Goal: Task Accomplishment & Management: Complete application form

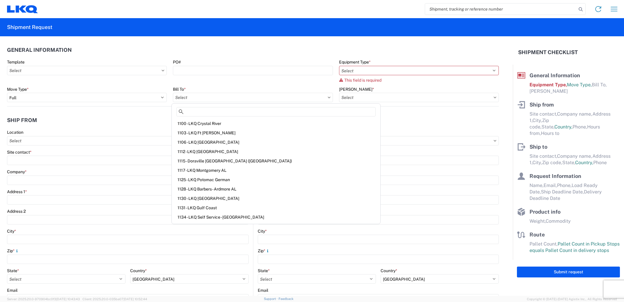
select select "FULL"
select select "US"
select select "LBS"
select select "IN"
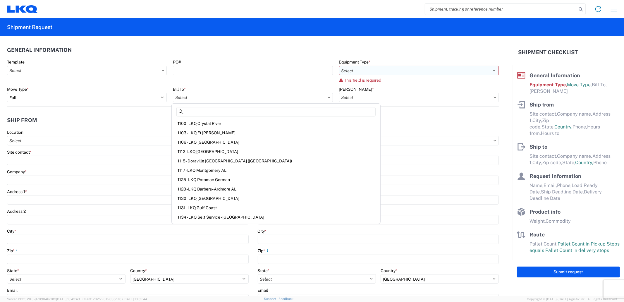
scroll to position [1073, 0]
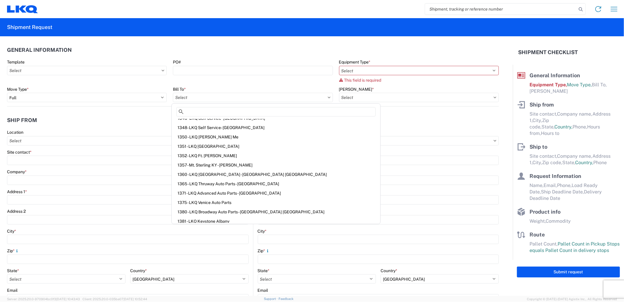
click at [479, 9] on input "search" at bounding box center [501, 9] width 152 height 11
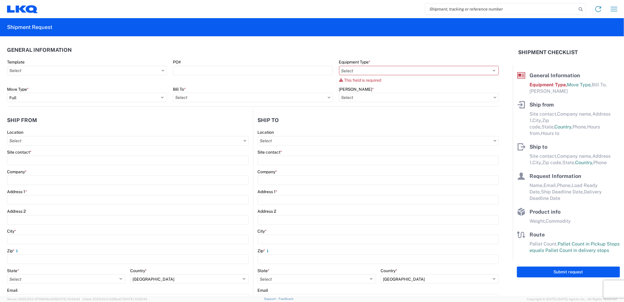
click at [479, 9] on input "search" at bounding box center [501, 9] width 152 height 11
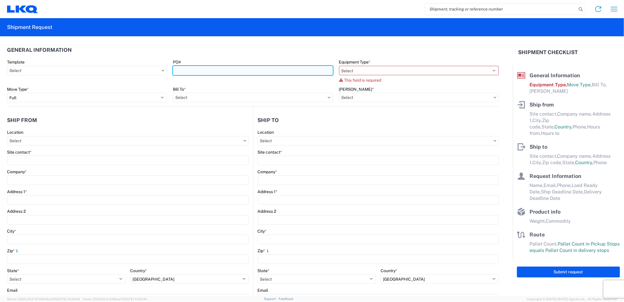
click at [293, 74] on input "PO#" at bounding box center [253, 70] width 160 height 9
type input "57574"
click at [182, 67] on input "57574" at bounding box center [253, 70] width 160 height 9
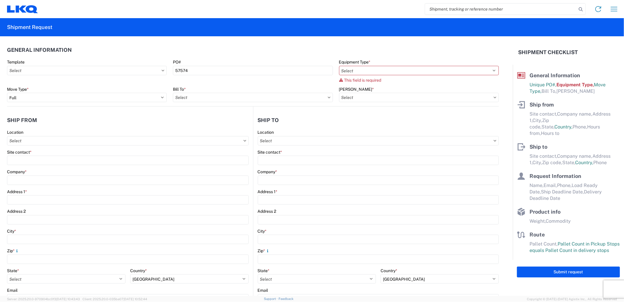
click at [506, 4] on input "search" at bounding box center [501, 9] width 152 height 11
paste input "57574"
type input "57574"
click at [582, 10] on icon at bounding box center [581, 9] width 8 height 8
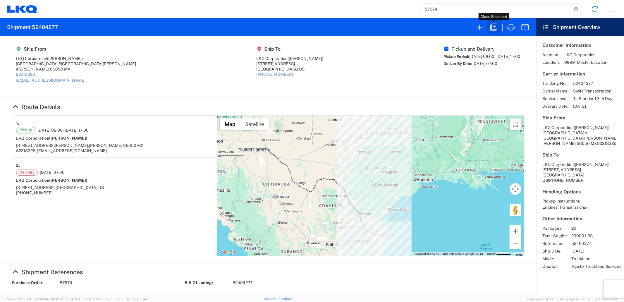
click at [499, 28] on button "button" at bounding box center [494, 27] width 14 height 14
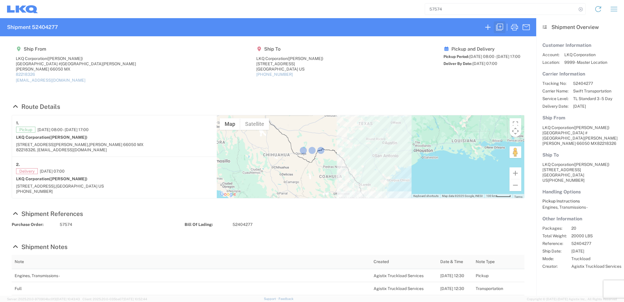
select select "FULL"
select select "US"
select select "LBS"
select select "IN"
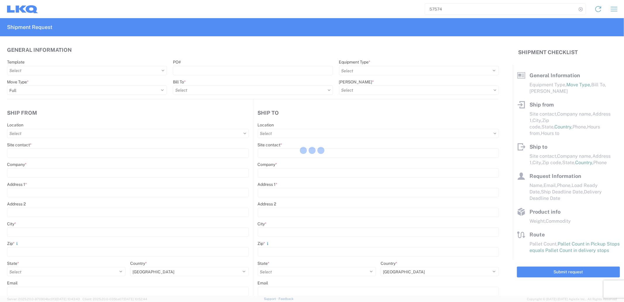
select select "STDV"
type input "[PERSON_NAME]"
type input "LKQ Corporation"
type input "[GEOGRAPHIC_DATA] #[GEOGRAPHIC_DATA][PERSON_NAME]"
type input "[PERSON_NAME]"
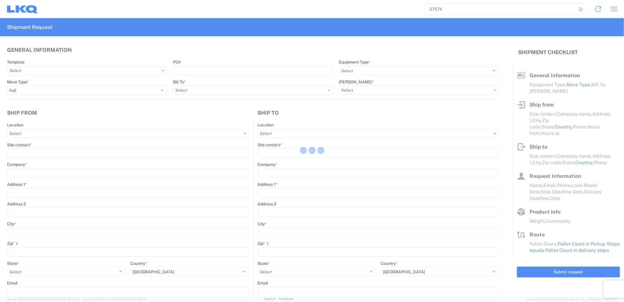
type input "66050"
type input "[EMAIL_ADDRESS][DOMAIN_NAME]"
type input "[PERSON_NAME]"
type input "LKQ Corporation"
type input "[STREET_ADDRESS]"
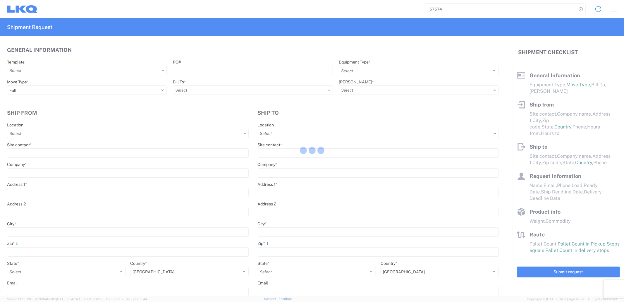
type input "[GEOGRAPHIC_DATA]"
type input "75050"
type input "[PERSON_NAME]"
type input "[EMAIL_ADDRESS][DOMAIN_NAME]"
type input "82218326"
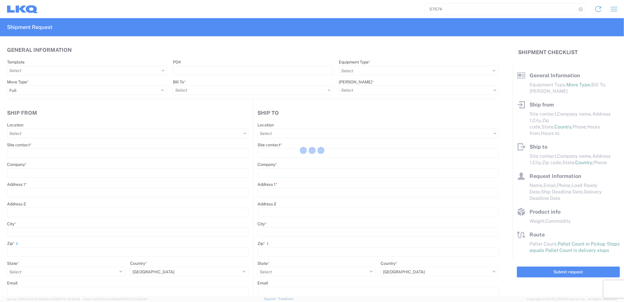
type input "[DATE]"
type textarea "SWIFT/TRANSMEX"
type input "20000"
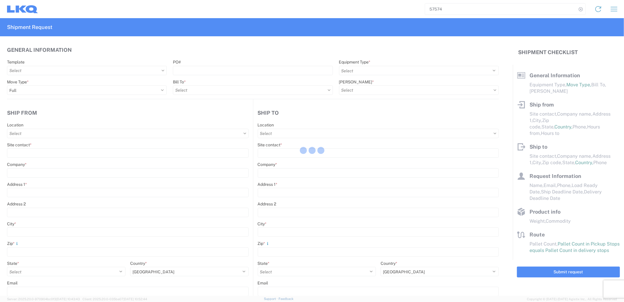
type input "Engines, Transmissions"
type input "20"
type input "0"
type input "4"
type input "0.67"
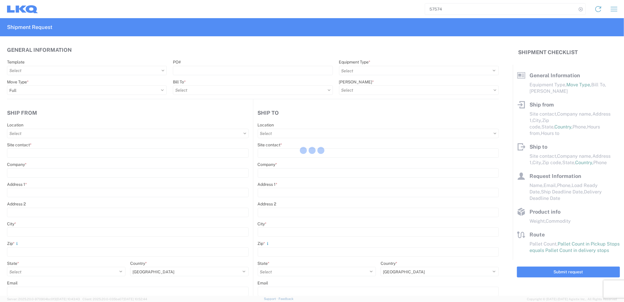
type input "0.67"
select select "FT"
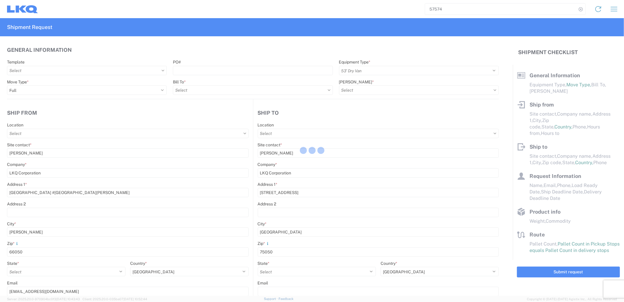
select select "MX"
select select "US"
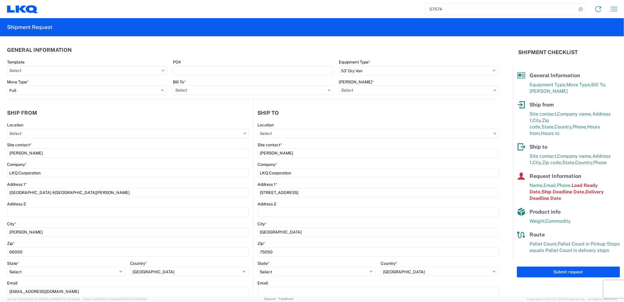
type input "1882 - North American ATK Corporation"
type input "1883 - Vege de Mexico S.A. de C.V"
type input "1882-3300-50180-0000 - 1882 Freight In - Parts, 1882-3300-50180-0000 - 1882 Fre…"
type input "1882 - North American ATK Corporation"
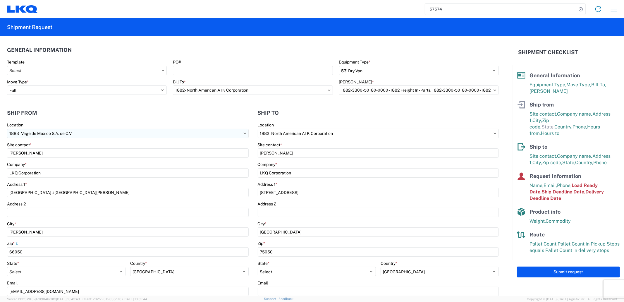
click at [104, 134] on input "1883 - Vege de Mexico S.A. de C.V" at bounding box center [128, 133] width 242 height 9
type input "1883"
click at [54, 160] on div "1883 - Vege de Mexico S.A. de C.V" at bounding box center [59, 159] width 102 height 9
select select "NL"
type input "08:00"
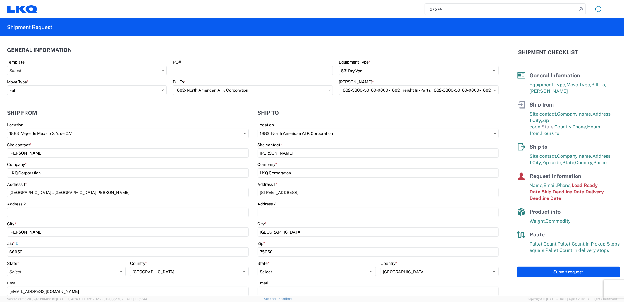
type input "17:00"
click at [403, 91] on input "1882-3300-50180-0000 - 1882 Freight In - Parts, 1882-3300-50180-0000 - 1882 Fre…" at bounding box center [419, 89] width 160 height 9
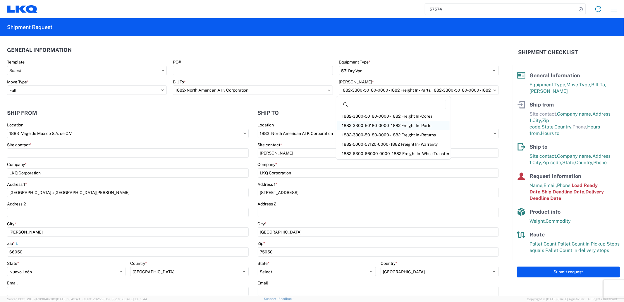
click at [410, 122] on div "1882-3300-50180-0000 - 1882 Freight In - Parts" at bounding box center [393, 125] width 112 height 9
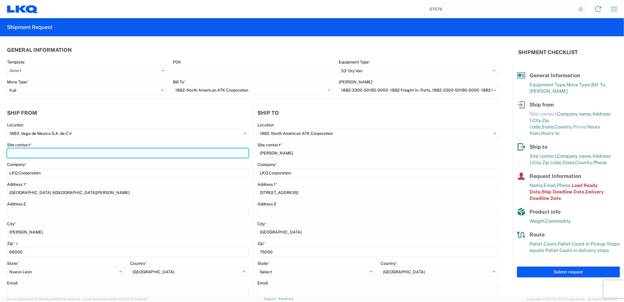
click at [72, 149] on input "Site contact *" at bounding box center [128, 152] width 242 height 9
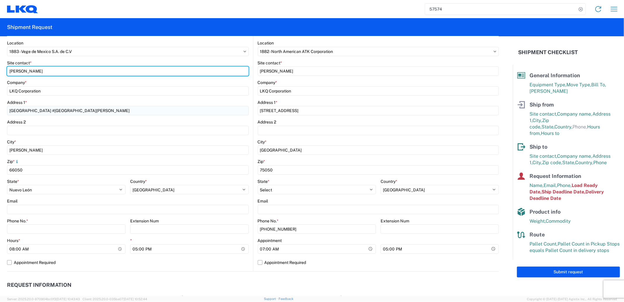
scroll to position [97, 0]
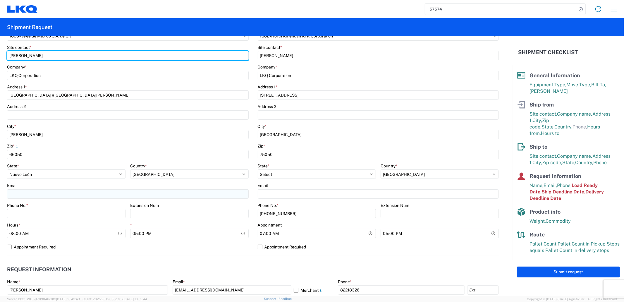
type input "[PERSON_NAME]"
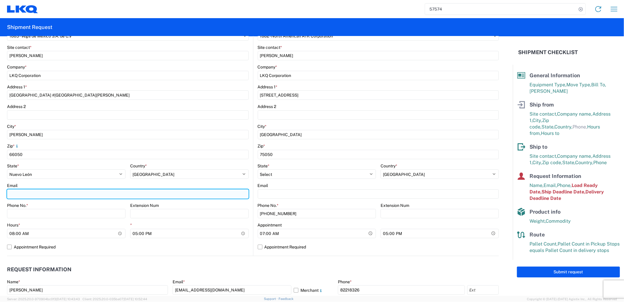
click at [106, 197] on input "Email" at bounding box center [128, 193] width 242 height 9
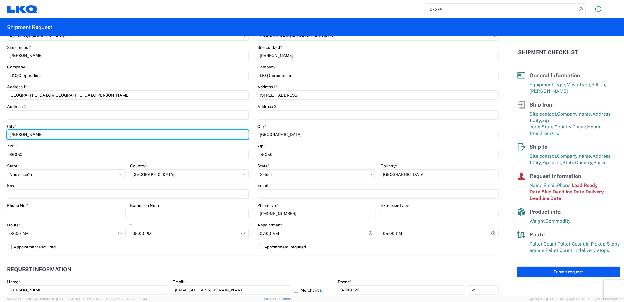
click at [140, 130] on input "[PERSON_NAME]" at bounding box center [128, 134] width 242 height 9
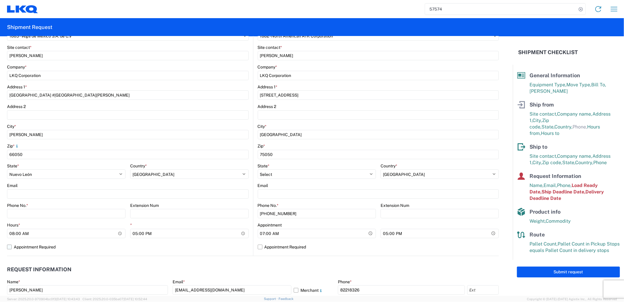
click at [174, 251] on label "Appointment Required" at bounding box center [128, 246] width 242 height 9
click at [0, 0] on input "Appointment Required" at bounding box center [0, 0] width 0 height 0
select select "NL"
select select "MX"
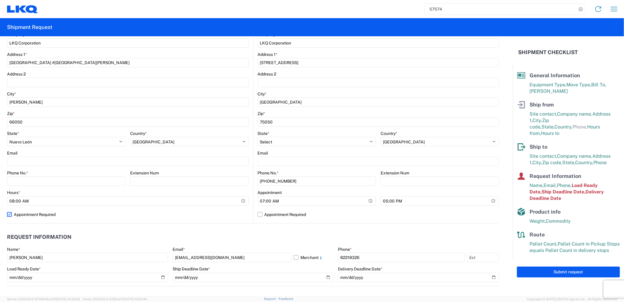
scroll to position [162, 0]
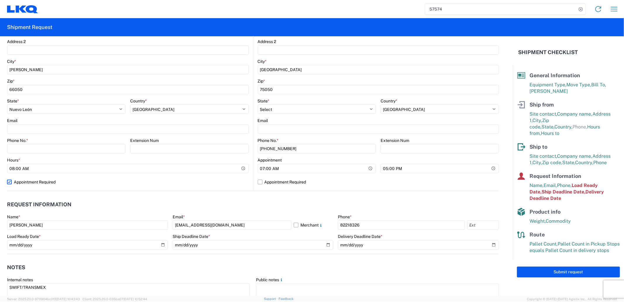
click at [39, 181] on label "Appointment Required" at bounding box center [128, 181] width 242 height 9
click at [0, 0] on input "Appointment Required" at bounding box center [0, 0] width 0 height 0
select select "MX"
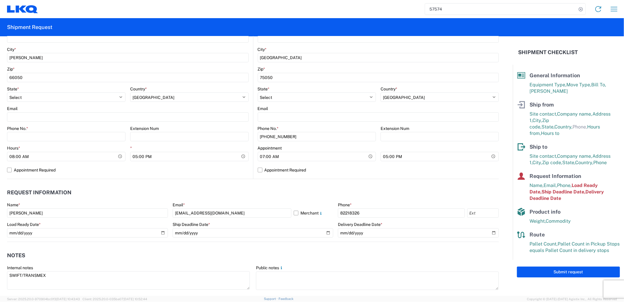
scroll to position [195, 0]
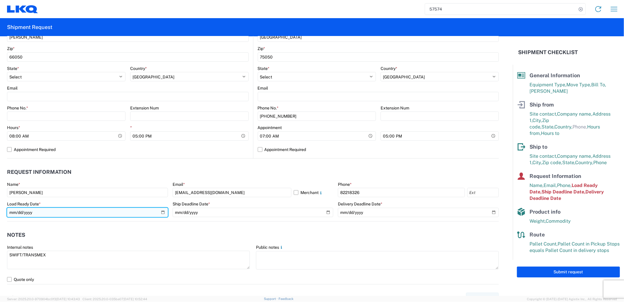
click at [113, 213] on input "[DATE]" at bounding box center [87, 212] width 161 height 9
click at [165, 213] on input "[DATE]" at bounding box center [87, 212] width 161 height 9
click at [162, 212] on input "[DATE]" at bounding box center [87, 212] width 161 height 9
type input "[DATE]"
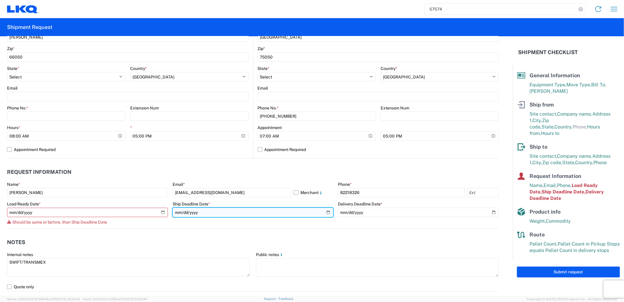
click at [324, 212] on input "[DATE]" at bounding box center [253, 212] width 161 height 9
type input "[DATE]"
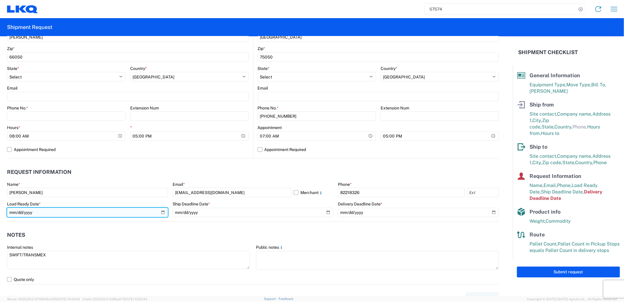
click at [163, 212] on input "[DATE]" at bounding box center [87, 212] width 161 height 9
type input "[DATE]"
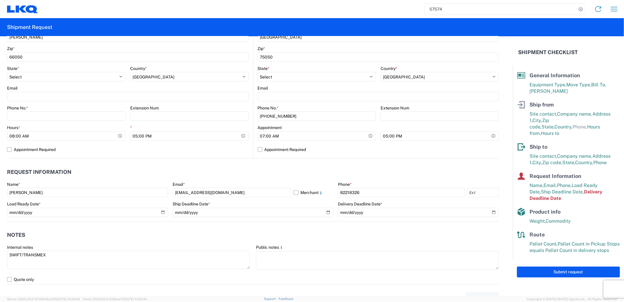
click at [73, 224] on agx-notes "Notes Internal notes SWIFT/TRANSMEX Public notes Quote only" at bounding box center [253, 253] width 492 height 63
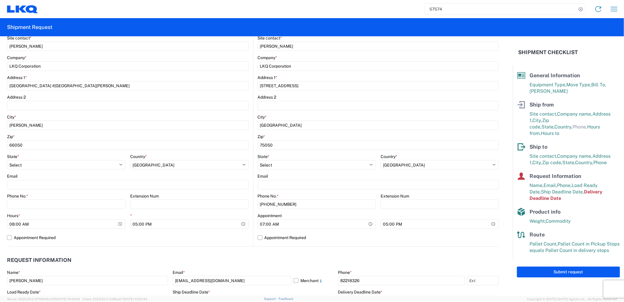
scroll to position [0, 0]
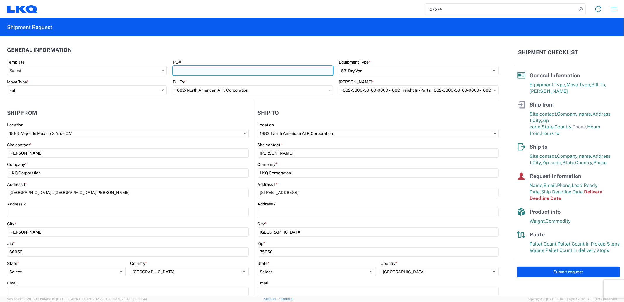
click at [216, 70] on input "PO#" at bounding box center [253, 70] width 160 height 9
paste input "59753"
type input "59753"
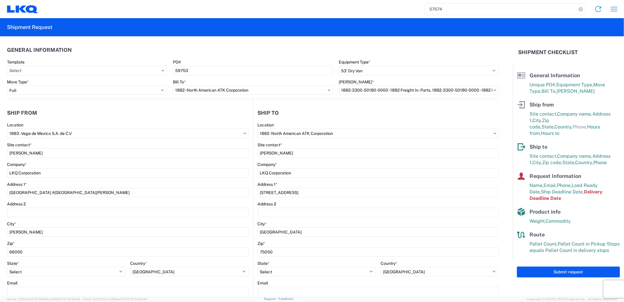
click at [357, 51] on header "General Information" at bounding box center [253, 49] width 492 height 13
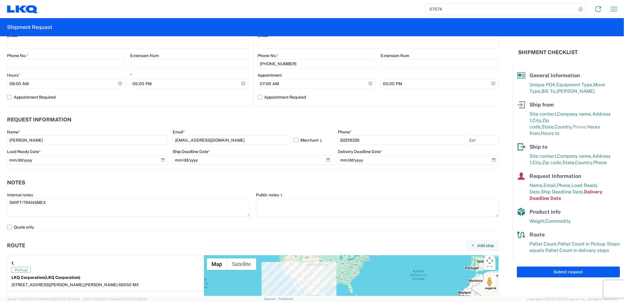
scroll to position [215, 0]
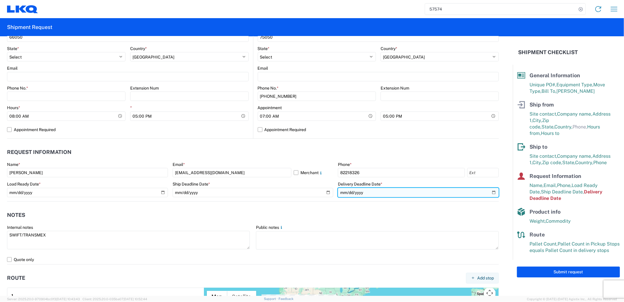
click at [362, 190] on input "[DATE]" at bounding box center [418, 192] width 161 height 9
click at [363, 193] on input "[DATE]" at bounding box center [418, 192] width 161 height 9
click at [354, 193] on input "date" at bounding box center [418, 192] width 161 height 9
click at [347, 192] on input "date" at bounding box center [418, 192] width 161 height 9
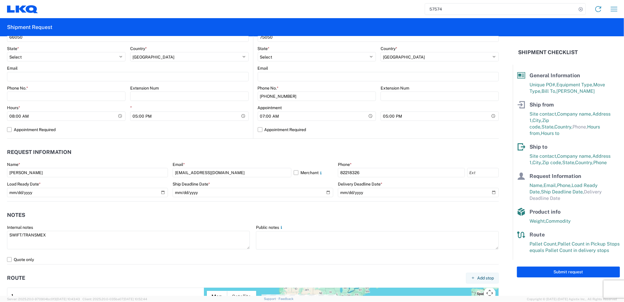
click at [362, 208] on form "General Information Template PO# 59753 Equipment Type * Select 53’ Dry Van Flat…" at bounding box center [256, 166] width 513 height 260
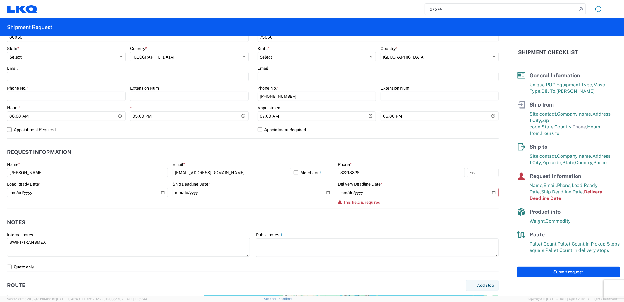
click at [385, 201] on div "This field is required" at bounding box center [418, 202] width 161 height 5
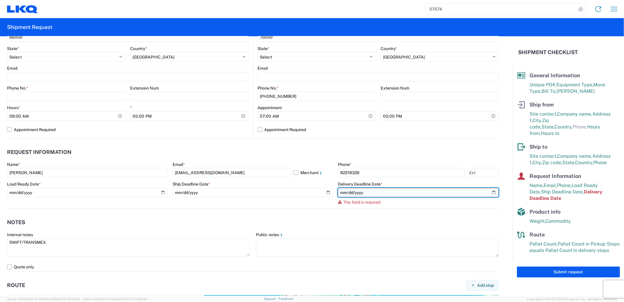
click at [488, 189] on input "date" at bounding box center [418, 192] width 161 height 9
type input "[DATE]"
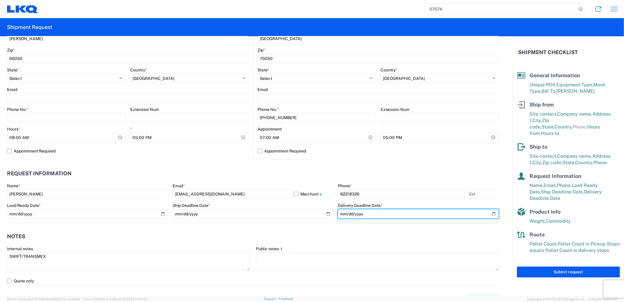
scroll to position [182, 0]
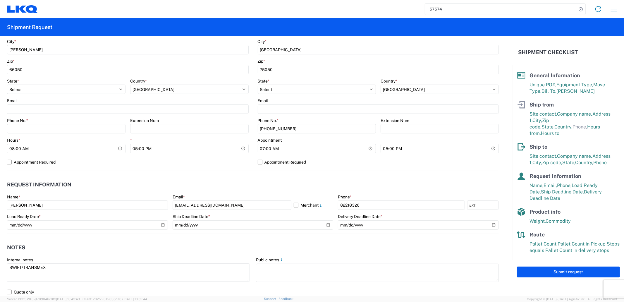
click at [358, 217] on label "Delivery Deadline Date *" at bounding box center [360, 216] width 44 height 5
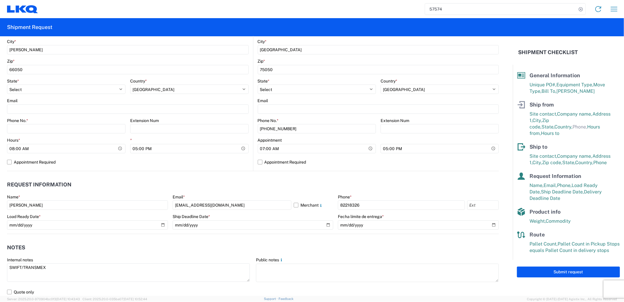
click at [328, 184] on header "Request Information" at bounding box center [253, 184] width 492 height 13
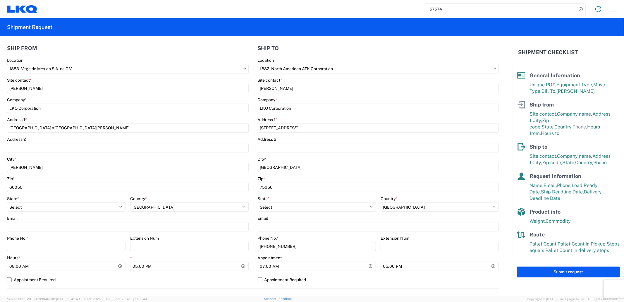
scroll to position [65, 0]
click at [576, 268] on button "Submit request" at bounding box center [568, 272] width 103 height 11
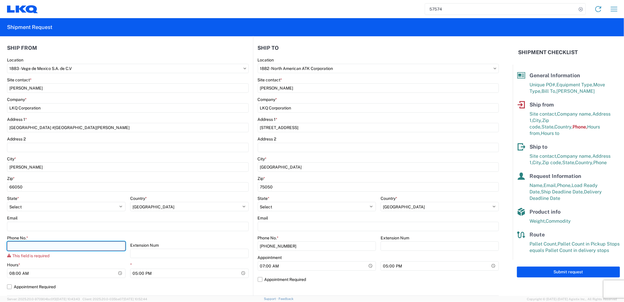
click at [59, 245] on input "Phone No. *" at bounding box center [66, 245] width 119 height 9
type input "82218326"
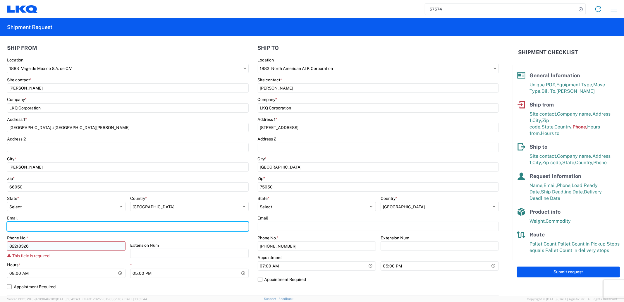
type input "[EMAIL_ADDRESS][DOMAIN_NAME]"
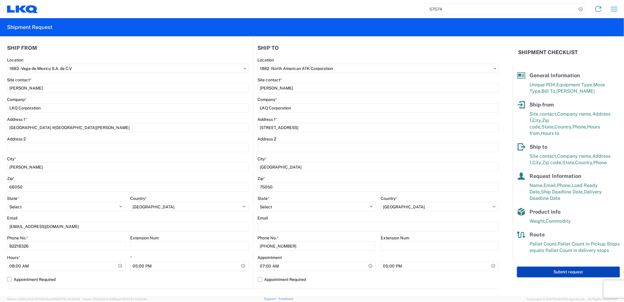
click at [564, 269] on button "Submit request" at bounding box center [568, 272] width 103 height 11
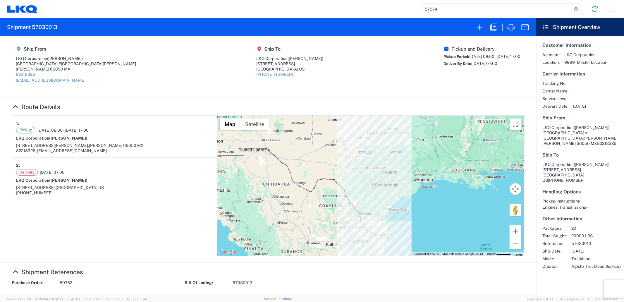
click at [42, 30] on h2 "Shipment 57030013" at bounding box center [32, 27] width 50 height 7
click at [42, 28] on h2 "Shipment 57030013" at bounding box center [32, 27] width 50 height 7
click at [42, 27] on h2 "Shipment 57030013" at bounding box center [32, 27] width 50 height 7
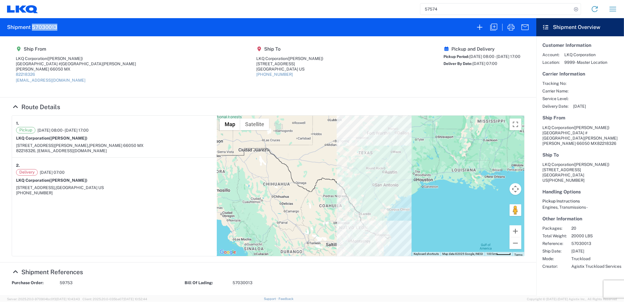
click at [42, 27] on h2 "Shipment 57030013" at bounding box center [32, 27] width 50 height 7
